Goal: Find specific page/section: Find specific page/section

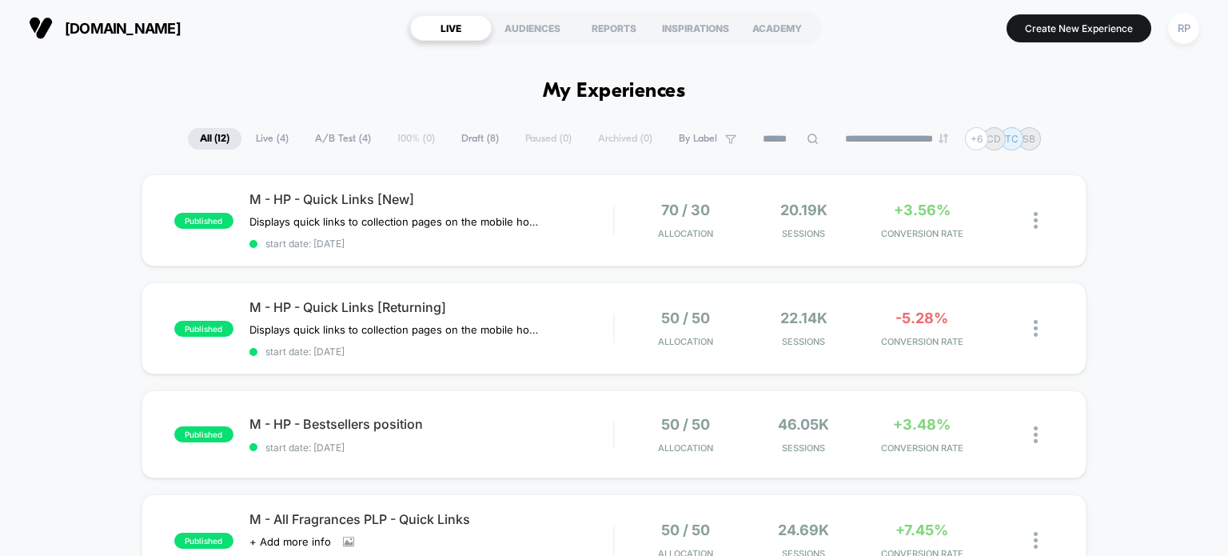
click at [269, 138] on span "Live ( 4 )" at bounding box center [272, 139] width 57 height 22
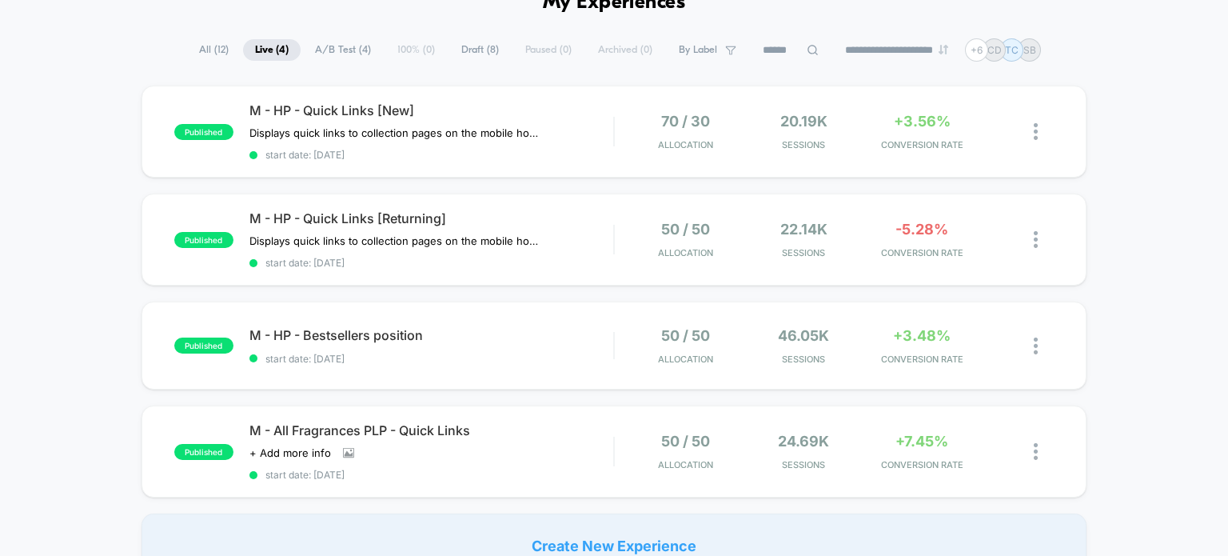
scroll to position [90, 0]
click at [482, 448] on div "Click to view images Click to edit experience details + Add more info" at bounding box center [376, 451] width 255 height 13
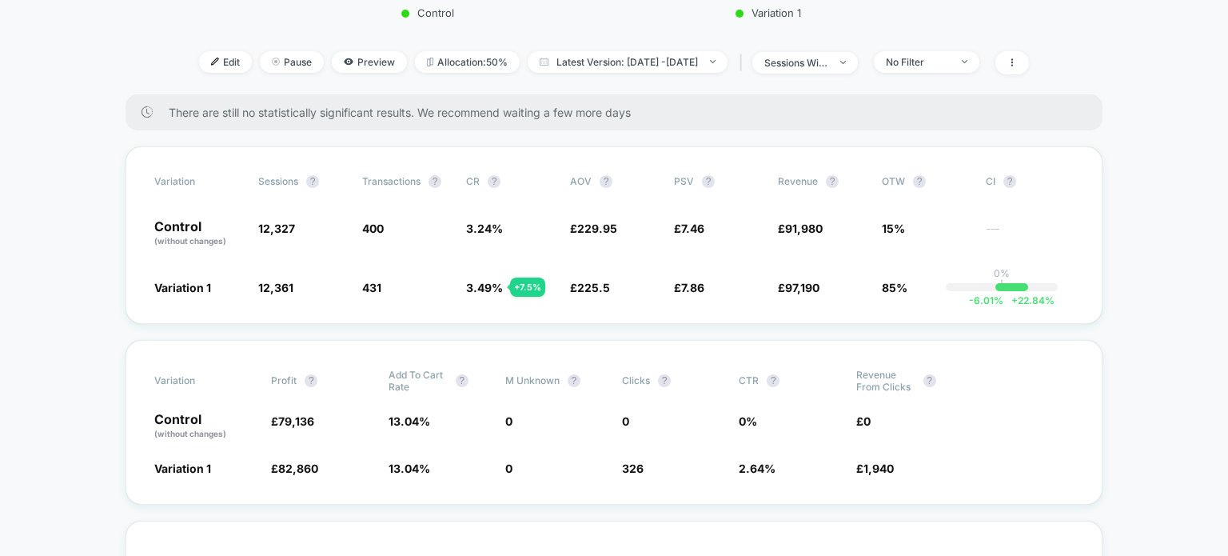
scroll to position [499, 0]
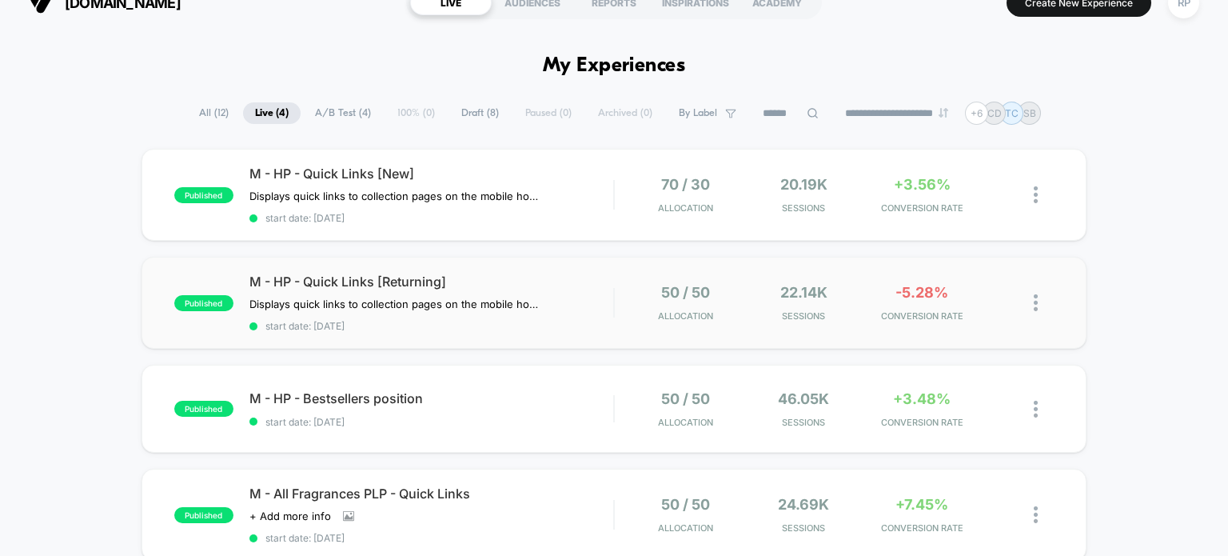
scroll to position [42, 0]
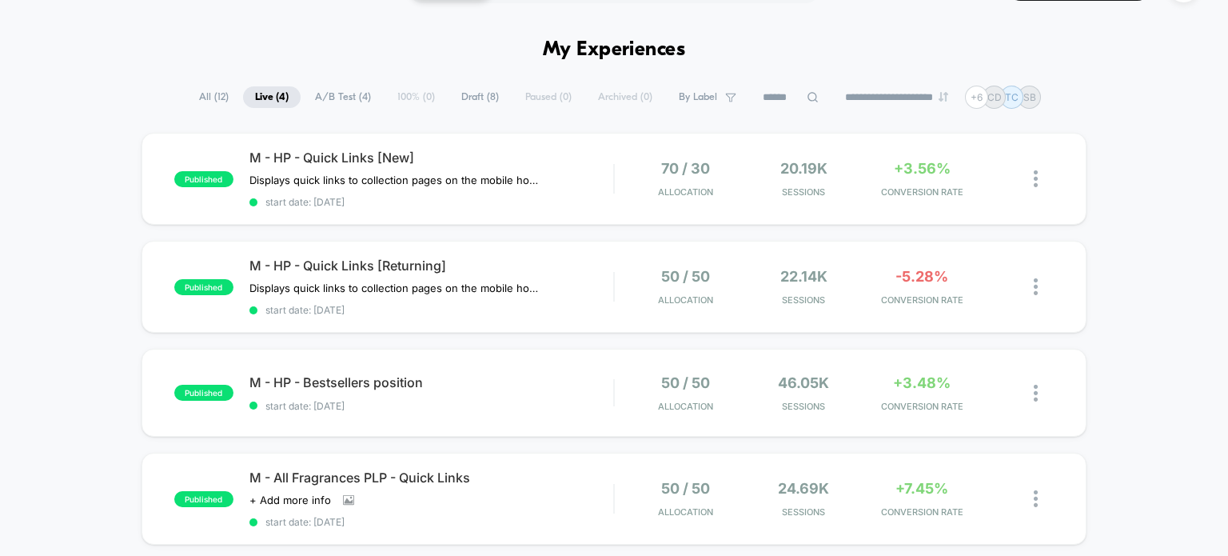
click at [70, 320] on div "published M - HP - Quick Links [New] Displays quick links to collection pages o…" at bounding box center [614, 379] width 1228 height 492
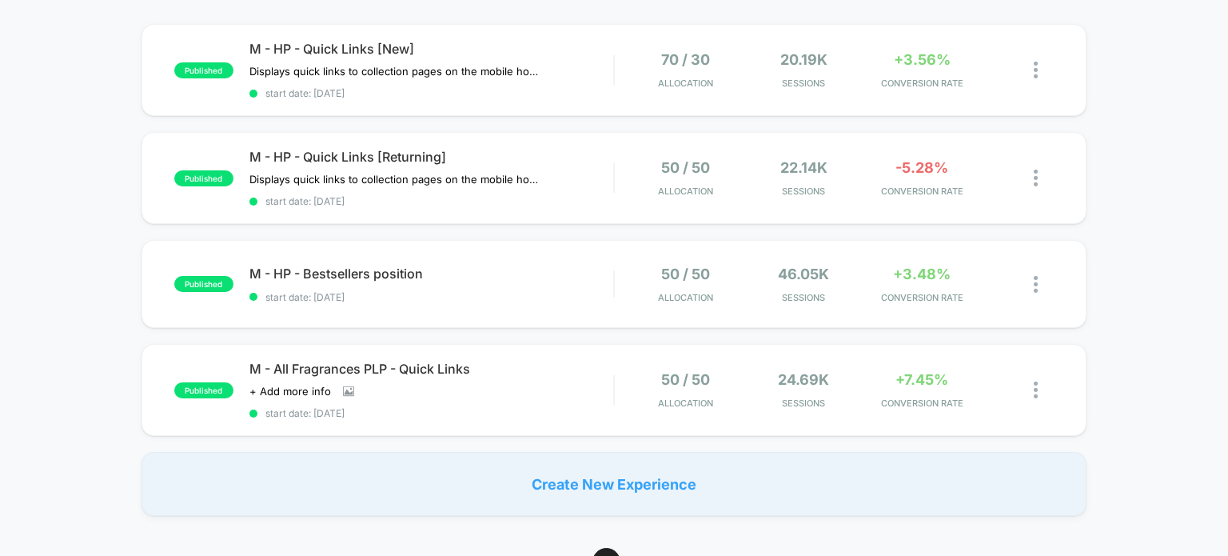
scroll to position [153, 0]
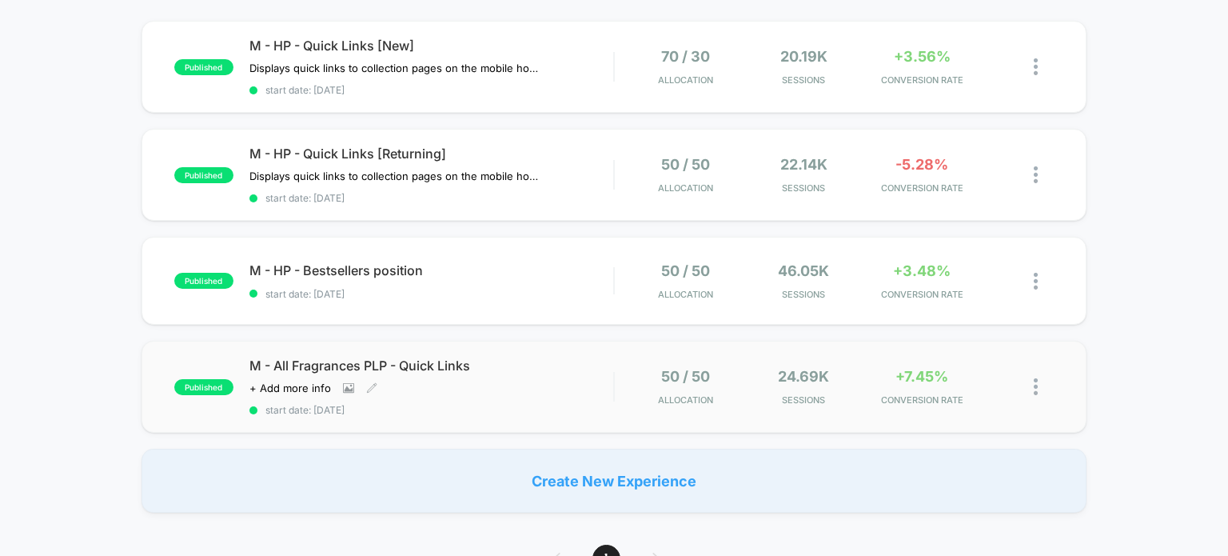
click at [435, 386] on div "Click to view images Click to edit experience details + Add more info" at bounding box center [376, 387] width 255 height 13
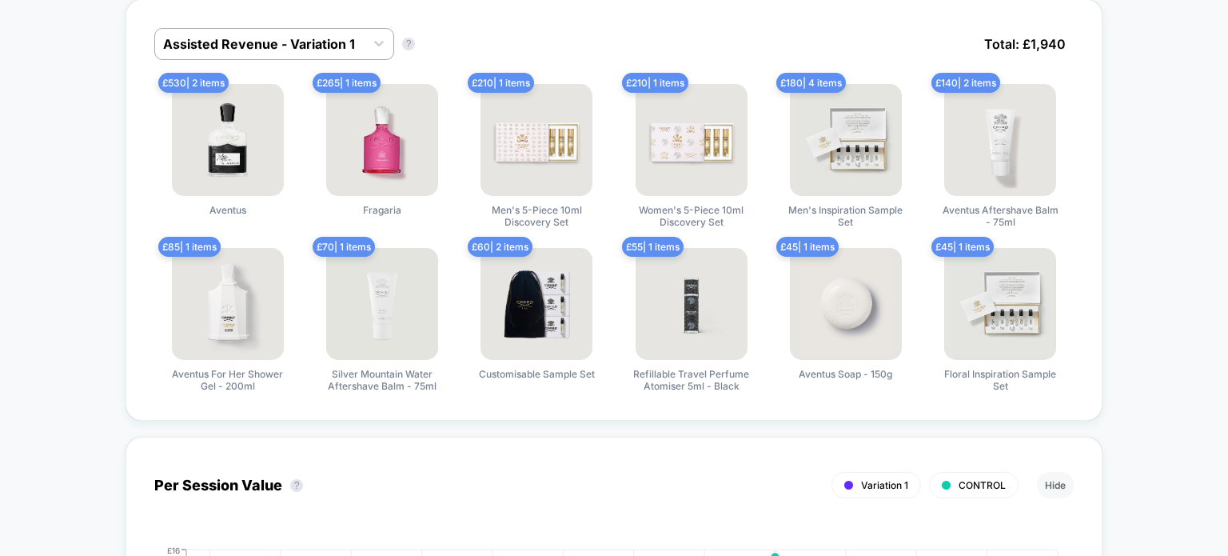
scroll to position [1418, 0]
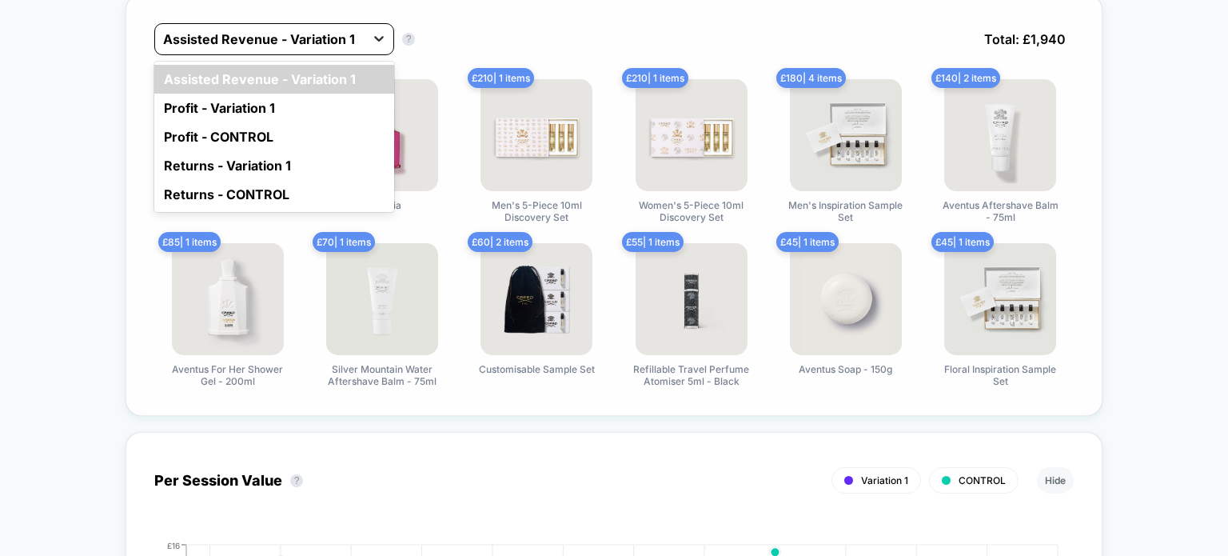
click at [378, 38] on icon at bounding box center [379, 39] width 10 height 6
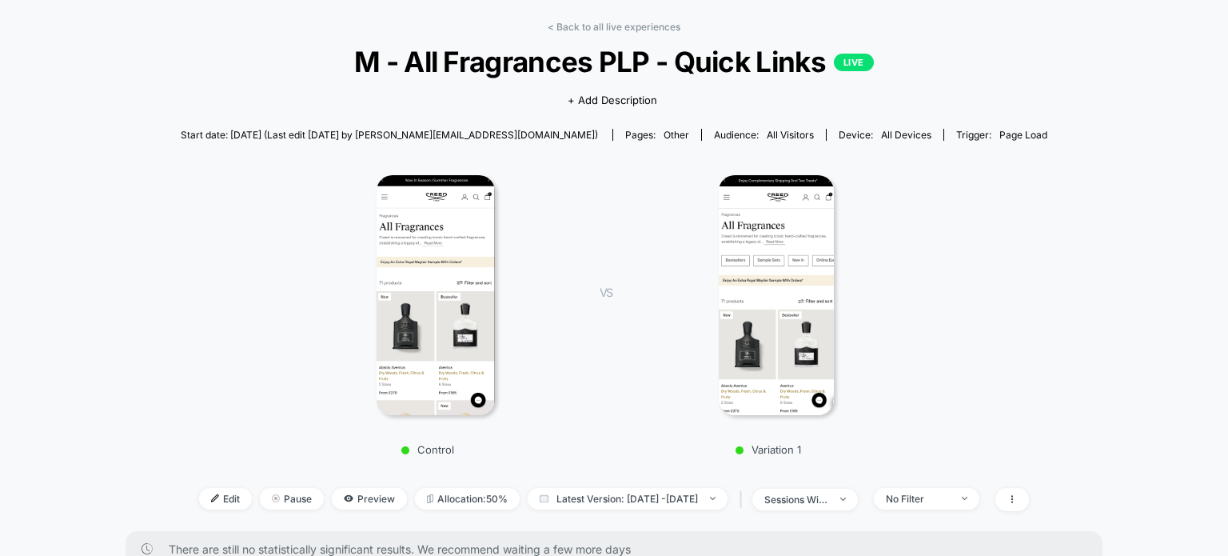
scroll to position [0, 0]
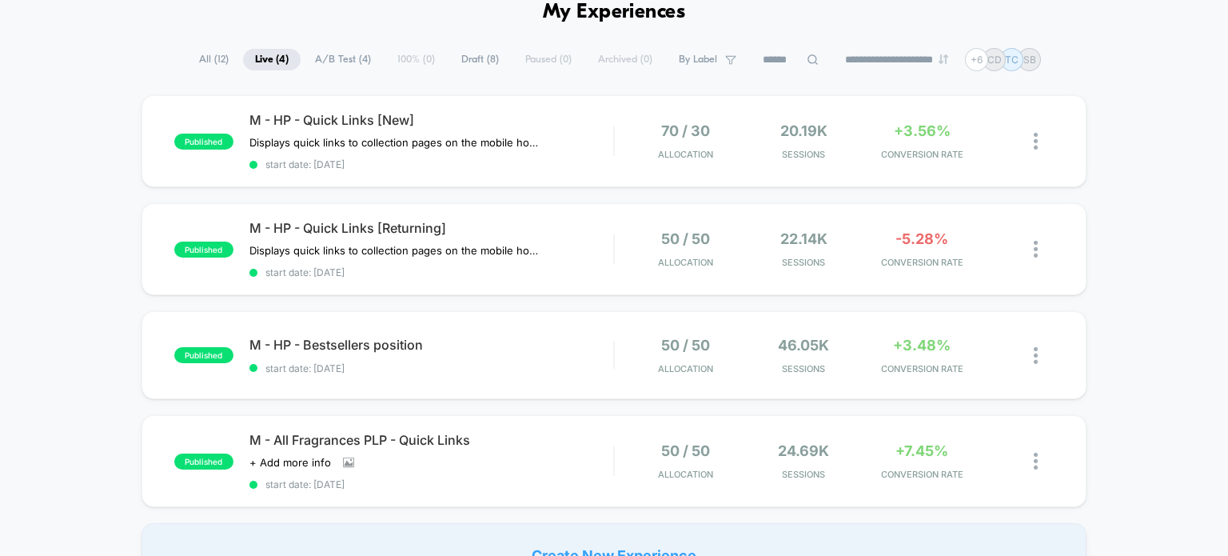
scroll to position [79, 0]
click at [213, 54] on span "All ( 12 )" at bounding box center [214, 60] width 54 height 22
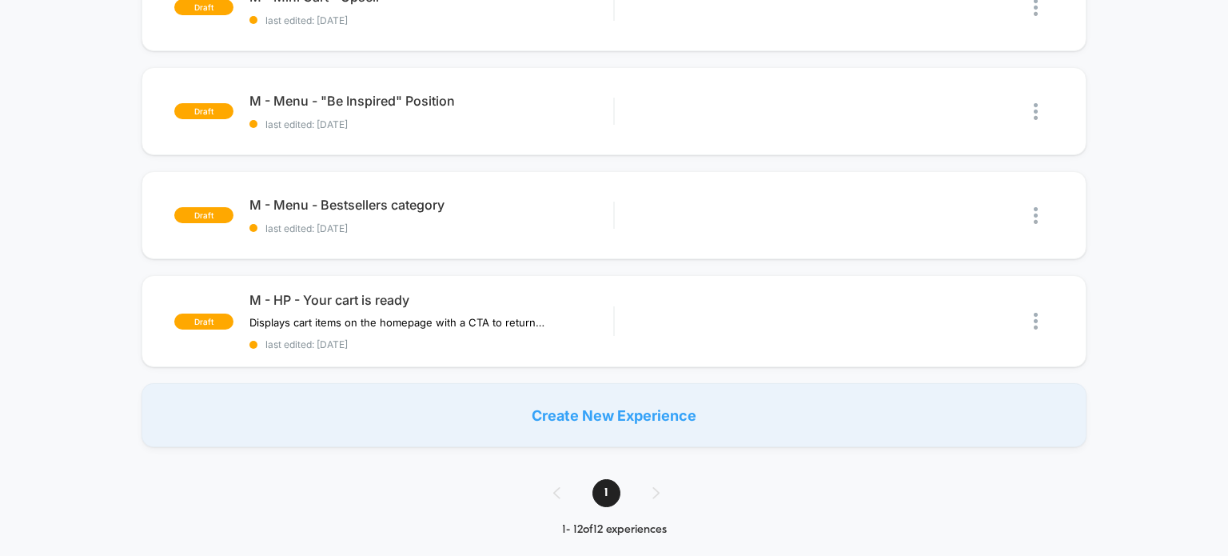
scroll to position [1161, 0]
